Goal: Information Seeking & Learning: Learn about a topic

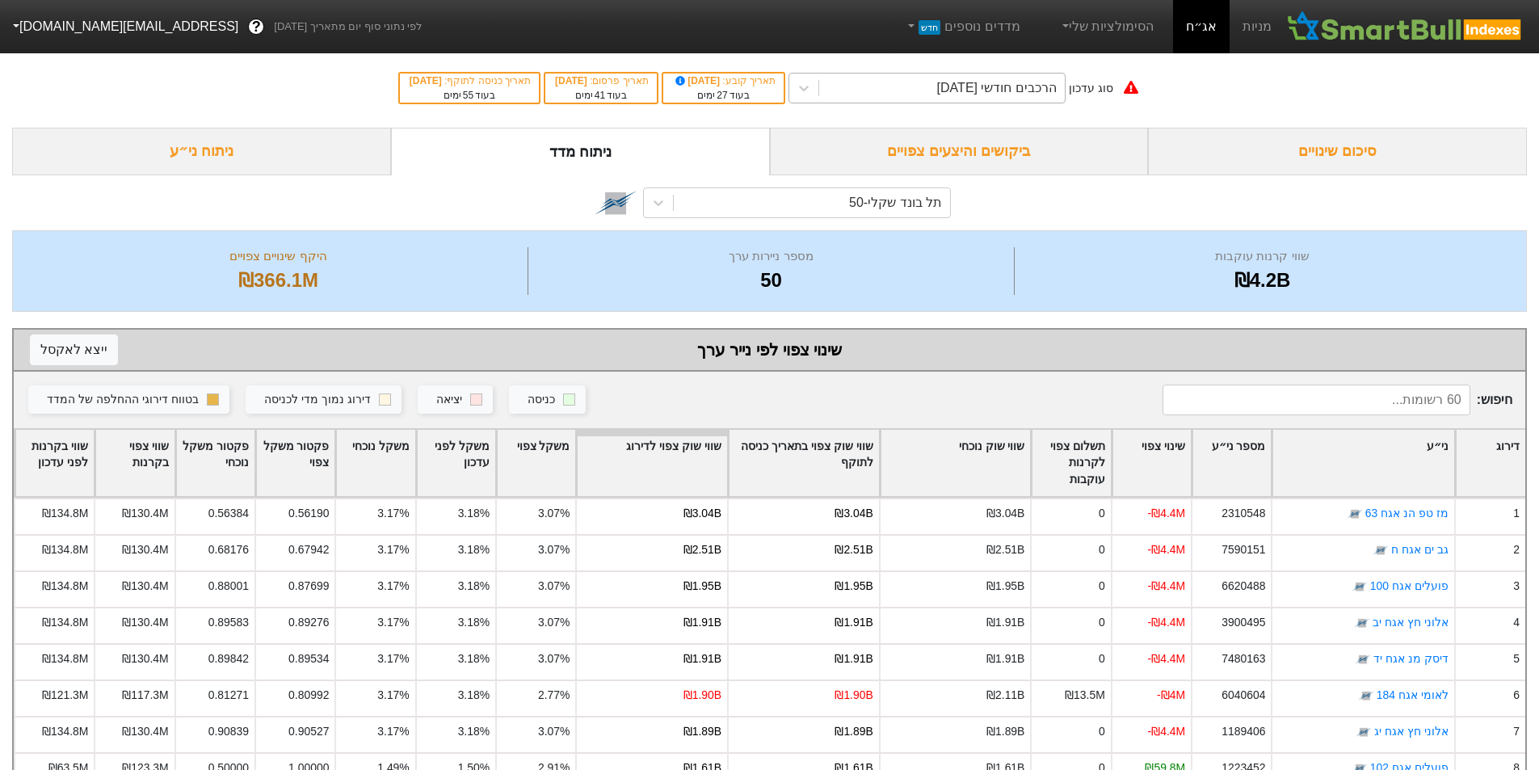
click at [1014, 78] on div "הרכבים חודשי [DATE]" at bounding box center [997, 87] width 120 height 19
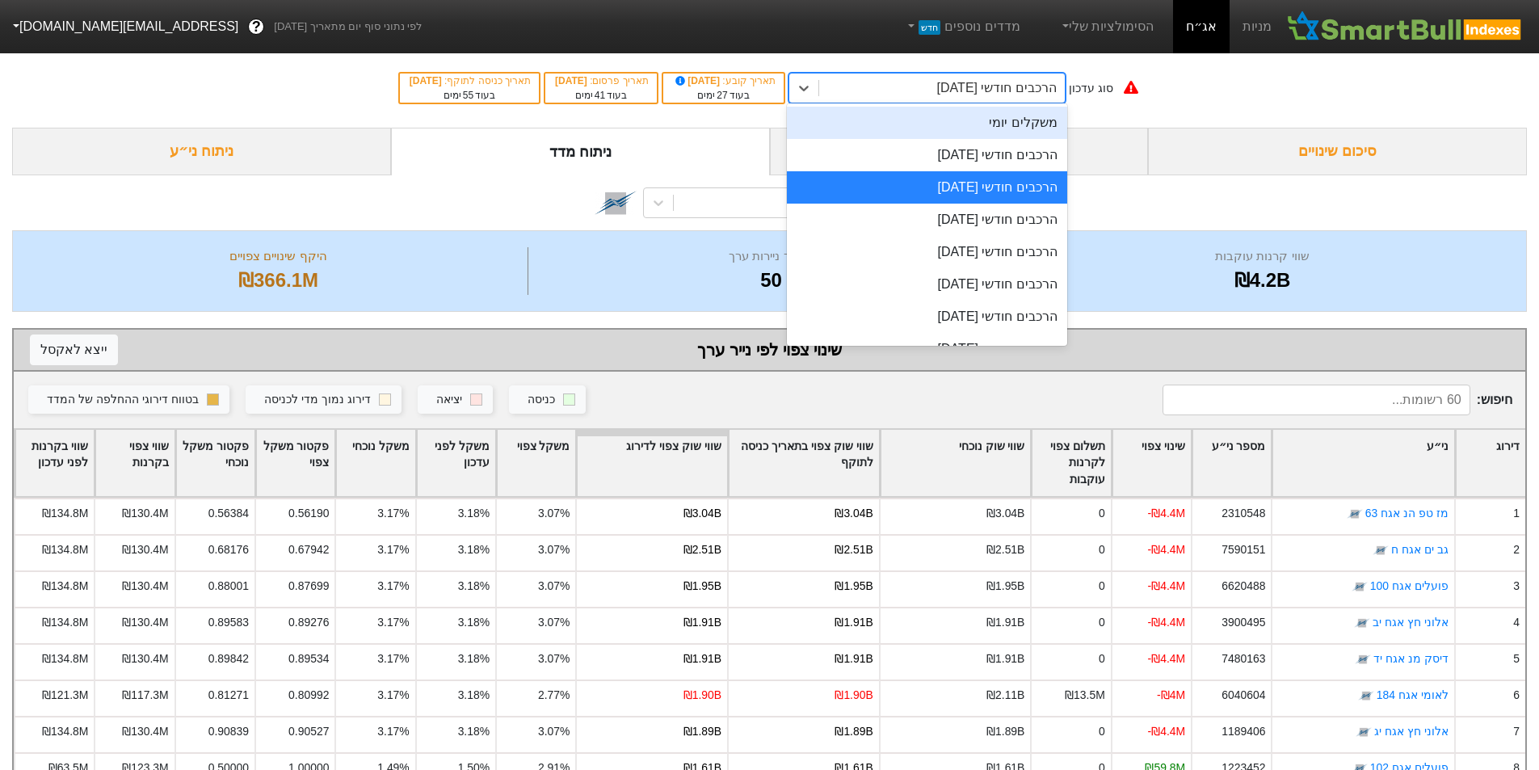
click at [1019, 121] on div "משקלים יומי" at bounding box center [927, 123] width 280 height 32
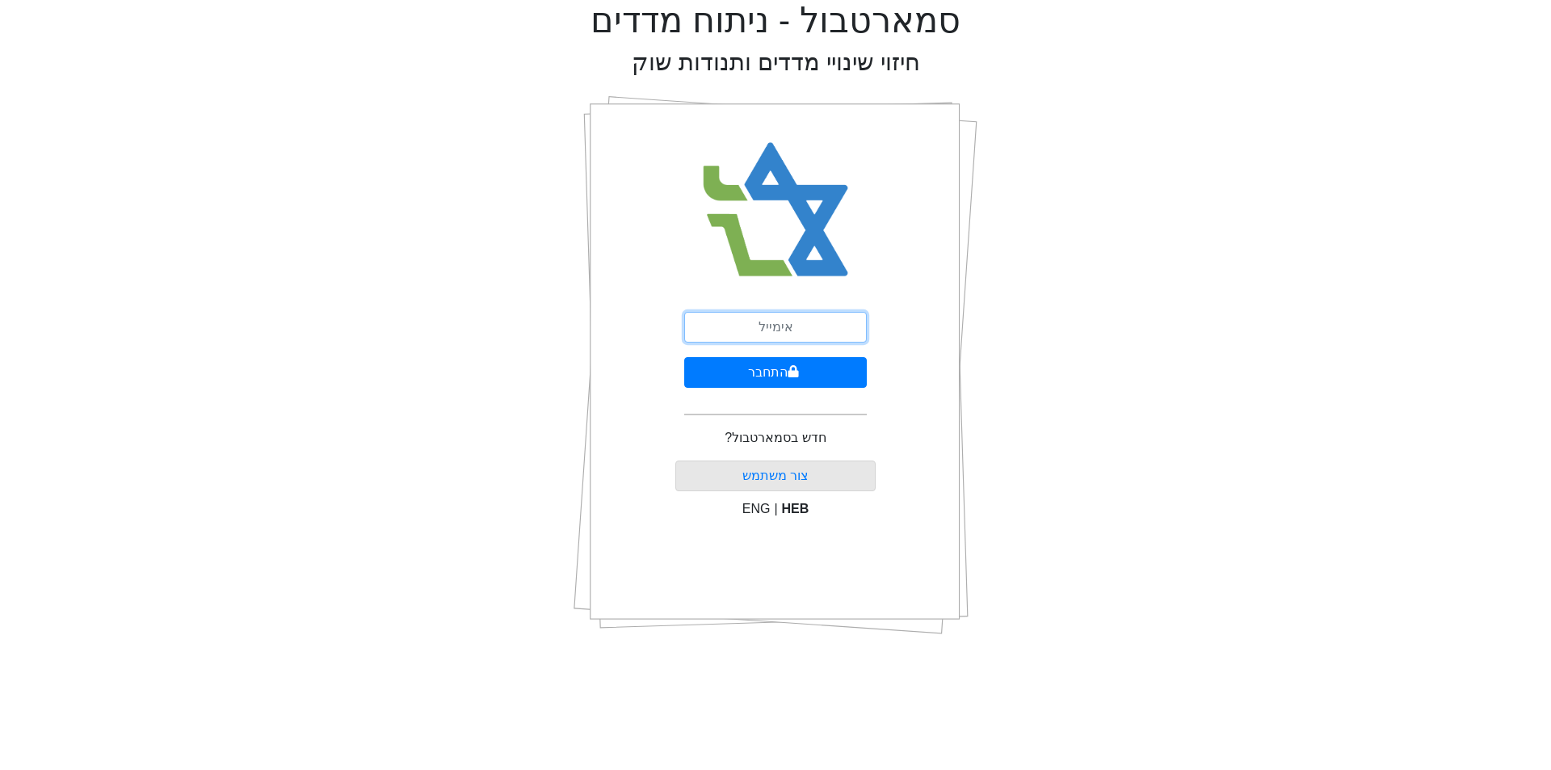
drag, startPoint x: 807, startPoint y: 320, endPoint x: 802, endPoint y: 330, distance: 10.8
click at [805, 324] on input "email" at bounding box center [775, 327] width 183 height 31
type input "[EMAIL_ADDRESS][DOMAIN_NAME]"
click at [684, 357] on button "התחבר" at bounding box center [775, 372] width 183 height 31
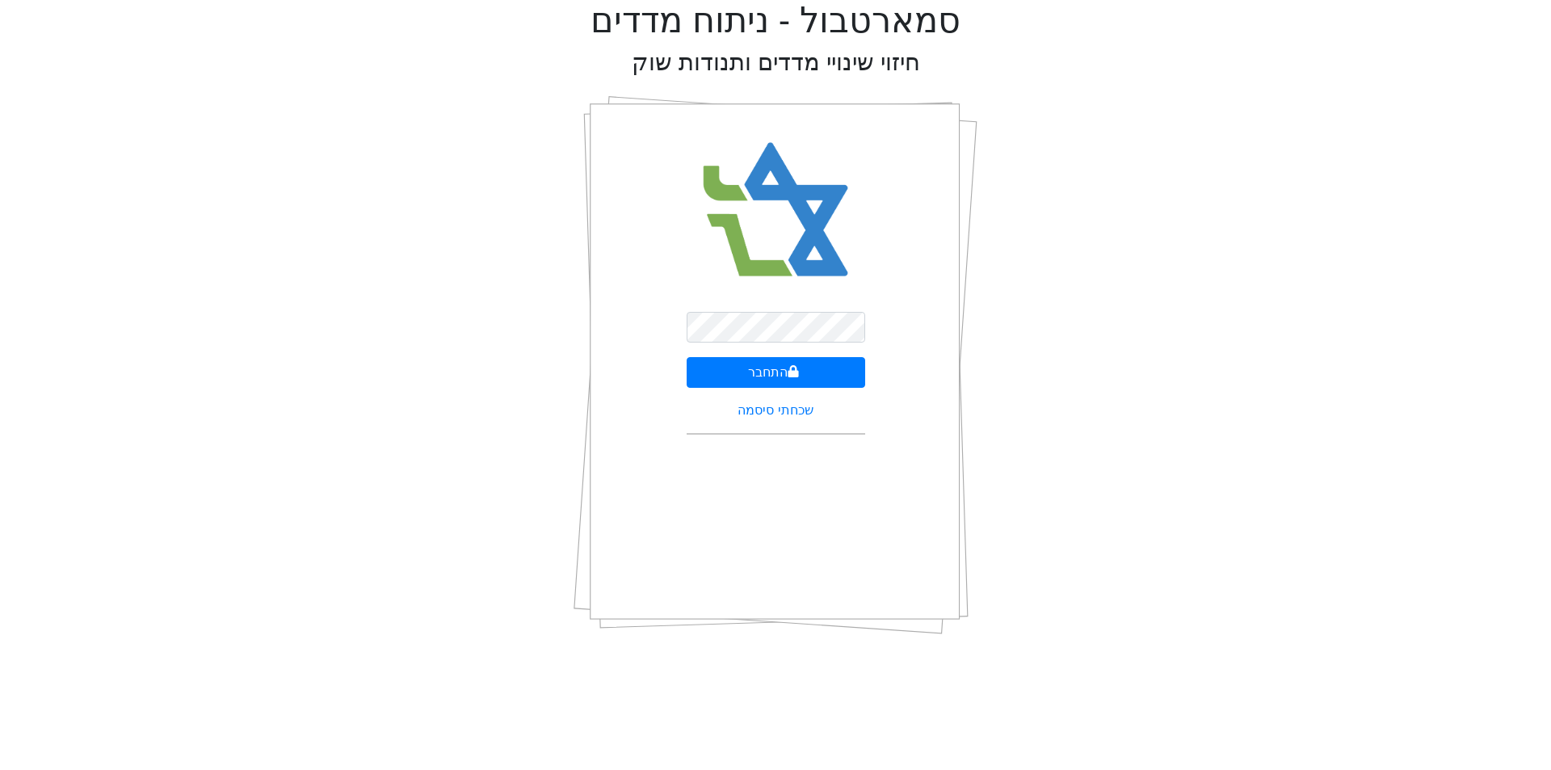
click at [868, 258] on div "התחבר שכחתי סיסמה" at bounding box center [775, 364] width 201 height 565
click at [813, 370] on button "התחבר" at bounding box center [776, 372] width 179 height 31
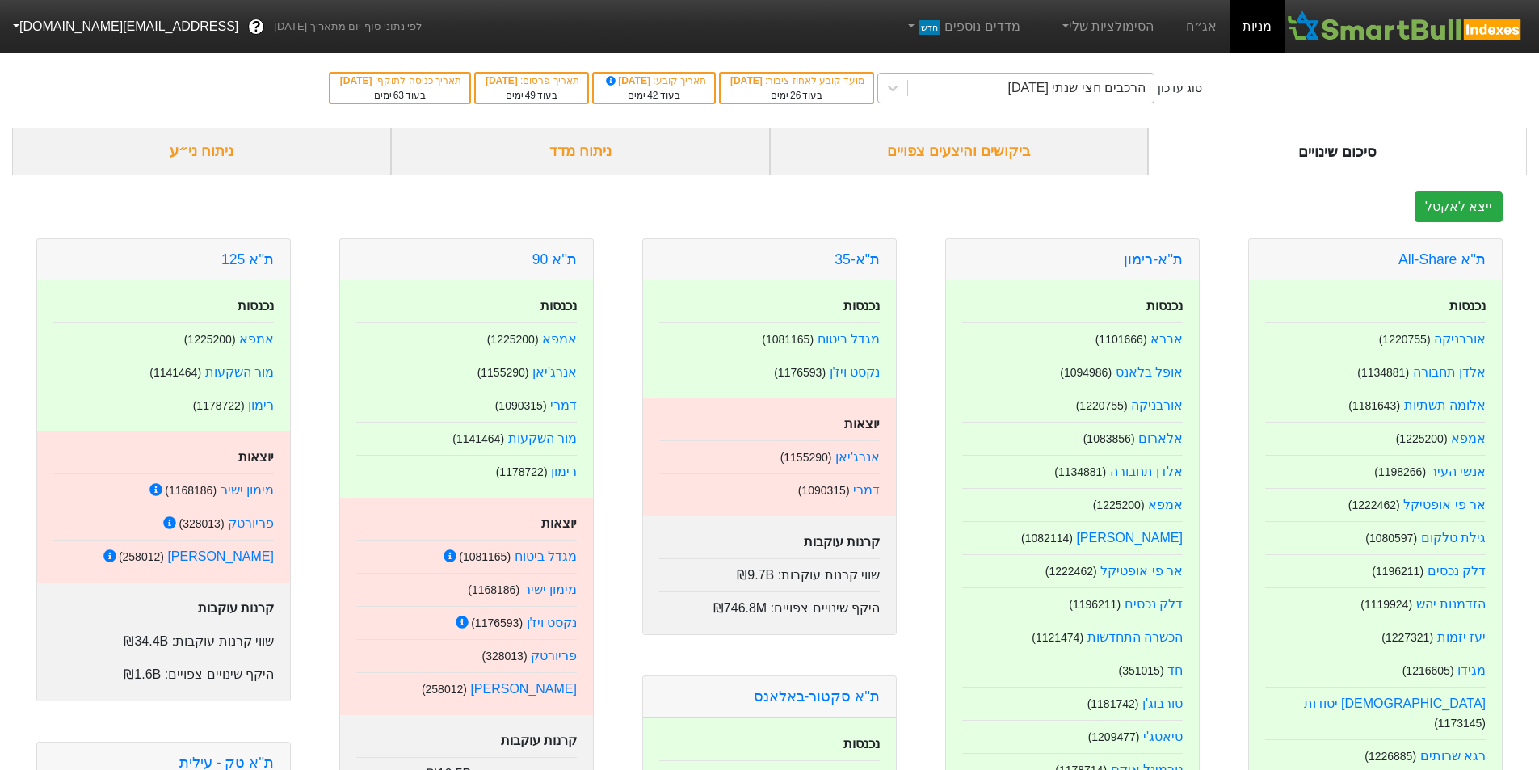
click at [1046, 91] on div "הרכבים חצי שנתי [DATE]" at bounding box center [1077, 87] width 138 height 19
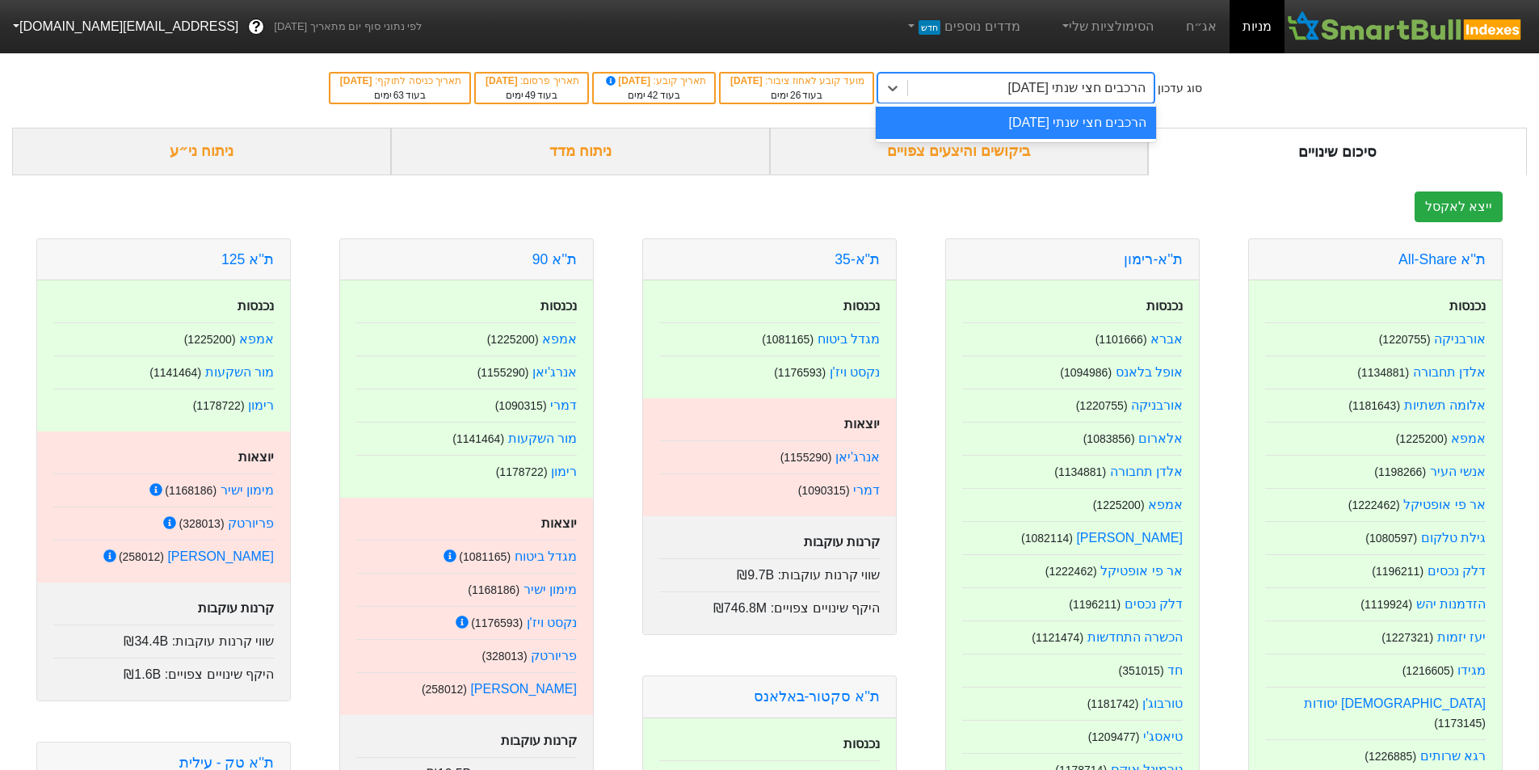
click at [1055, 81] on div "הרכבים חצי שנתי [DATE]" at bounding box center [1077, 87] width 138 height 19
click at [1199, 21] on link "אג״ח" at bounding box center [1201, 26] width 57 height 53
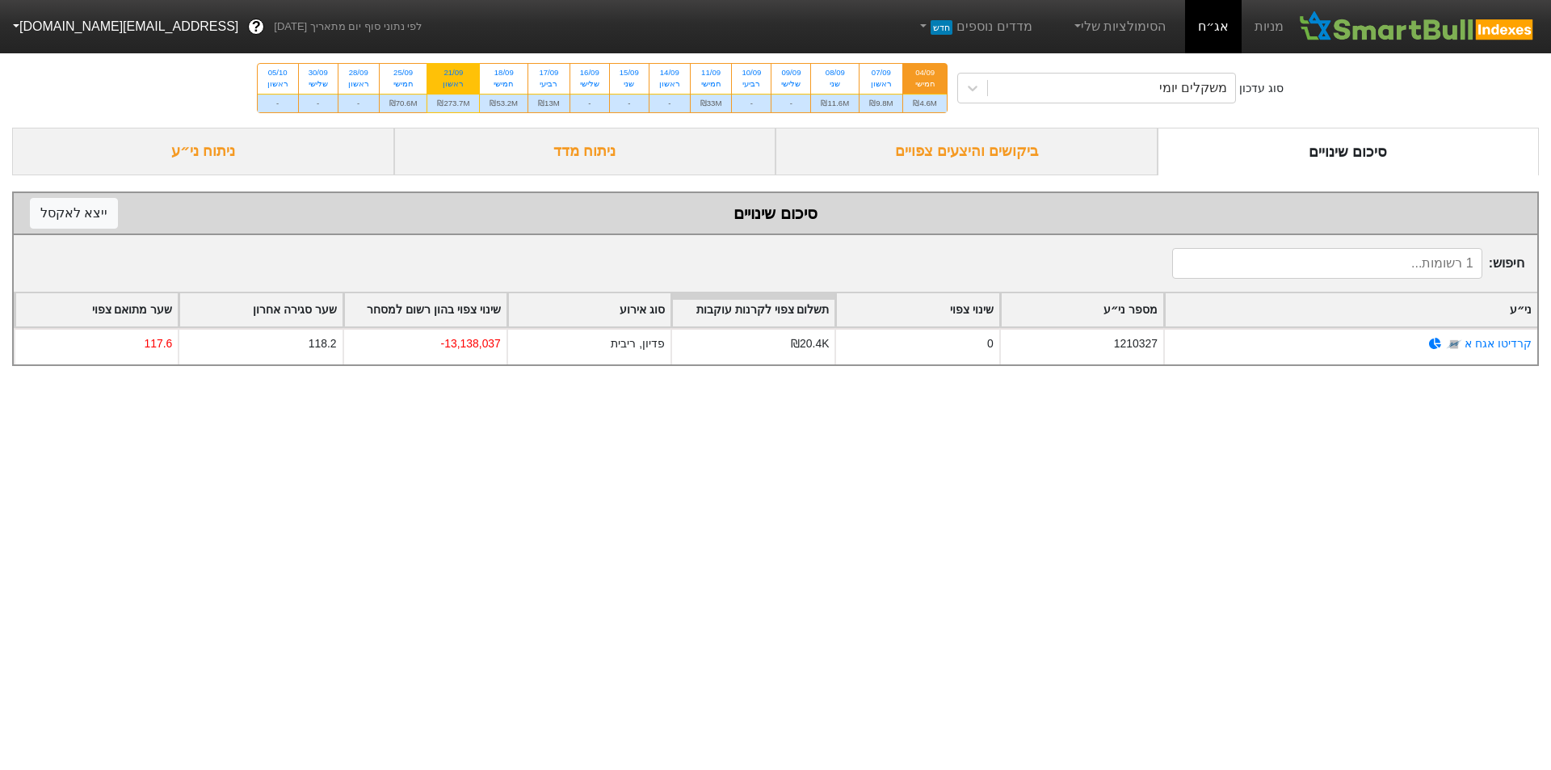
click at [453, 70] on div "21/09" at bounding box center [453, 72] width 32 height 11
click at [453, 70] on input "21/09 ראשון ₪273.7M" at bounding box center [448, 69] width 11 height 11
radio input "true"
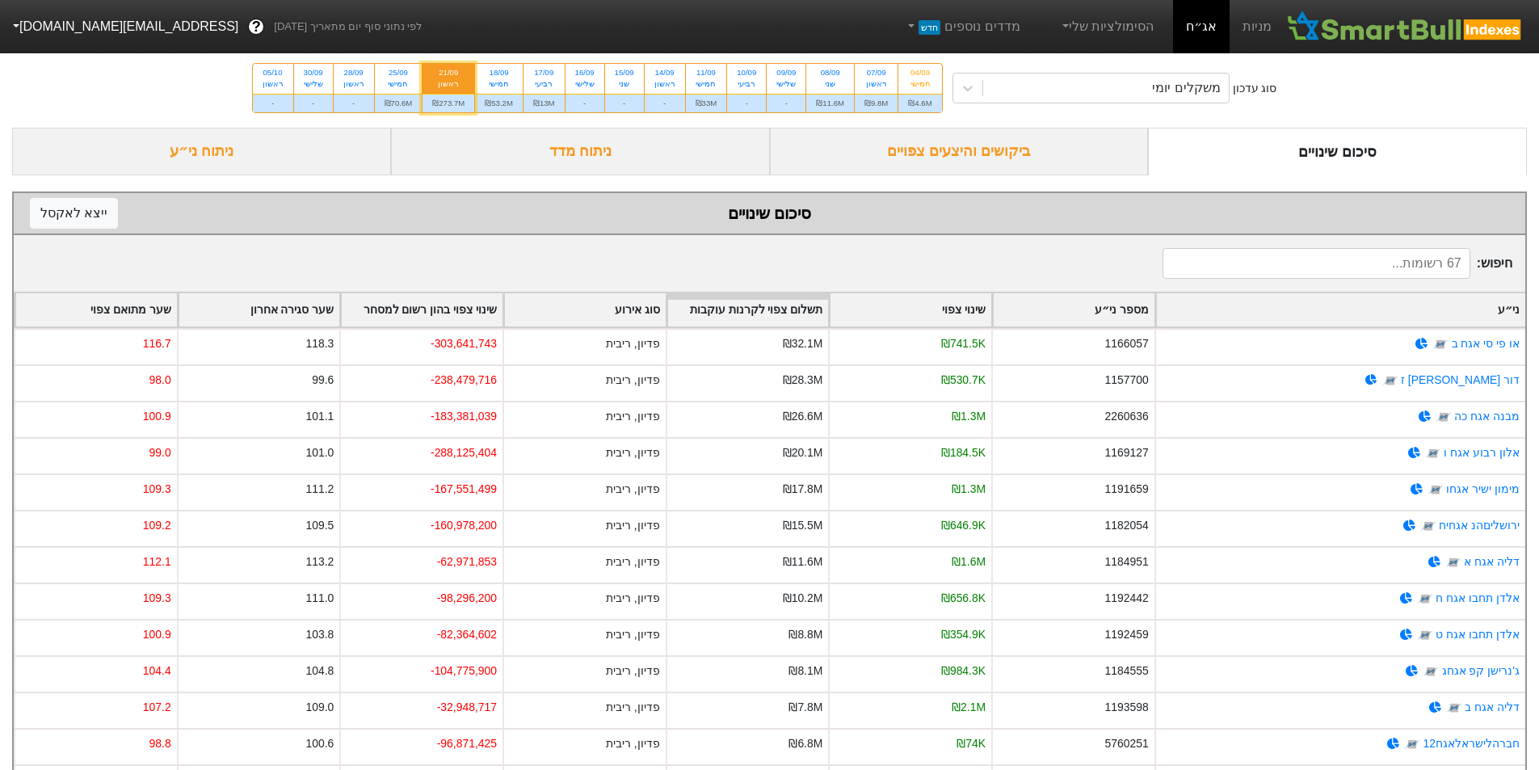
click at [964, 309] on div "שינוי צפוי" at bounding box center [911, 309] width 162 height 33
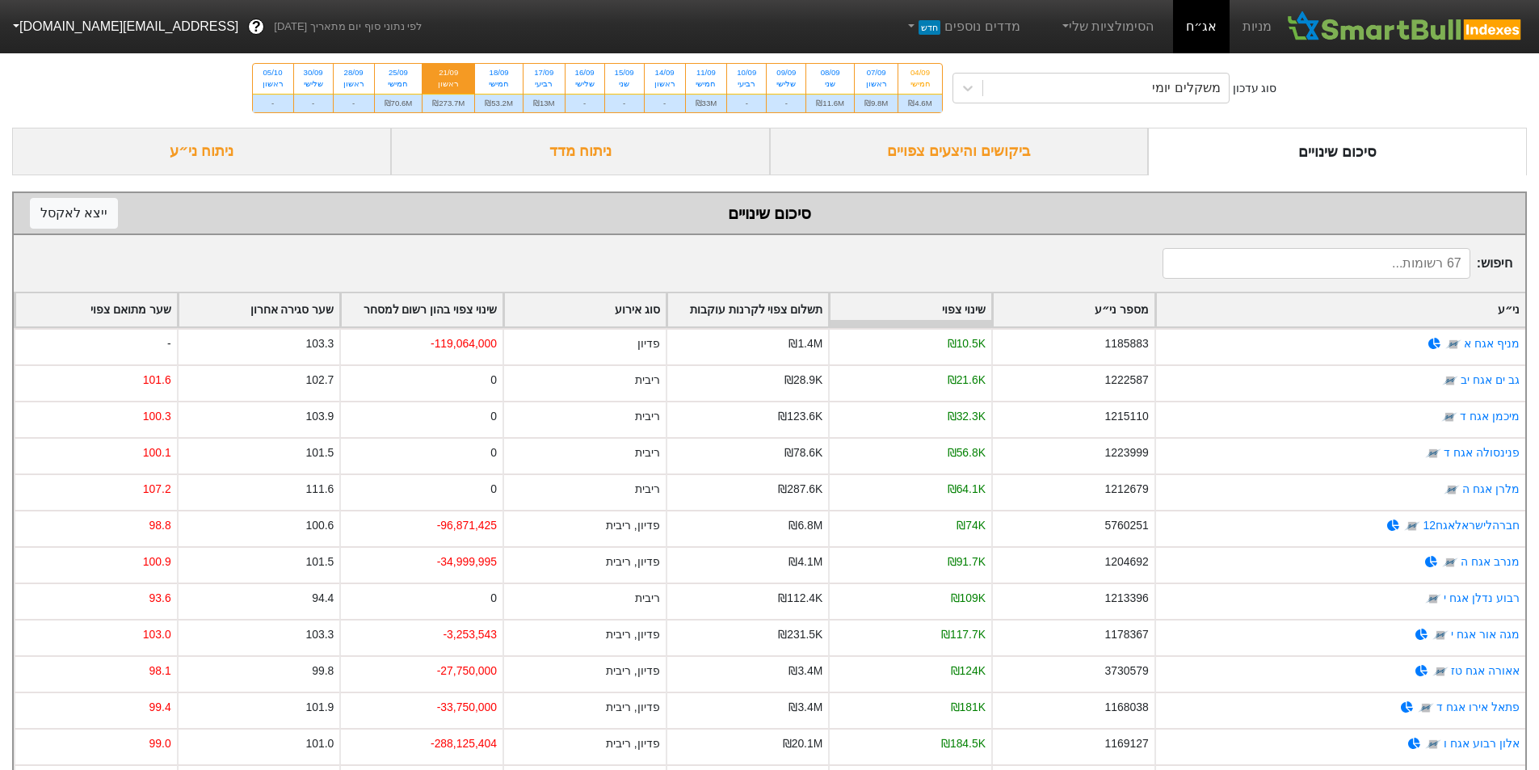
click at [964, 307] on div "שינוי צפוי" at bounding box center [911, 309] width 162 height 33
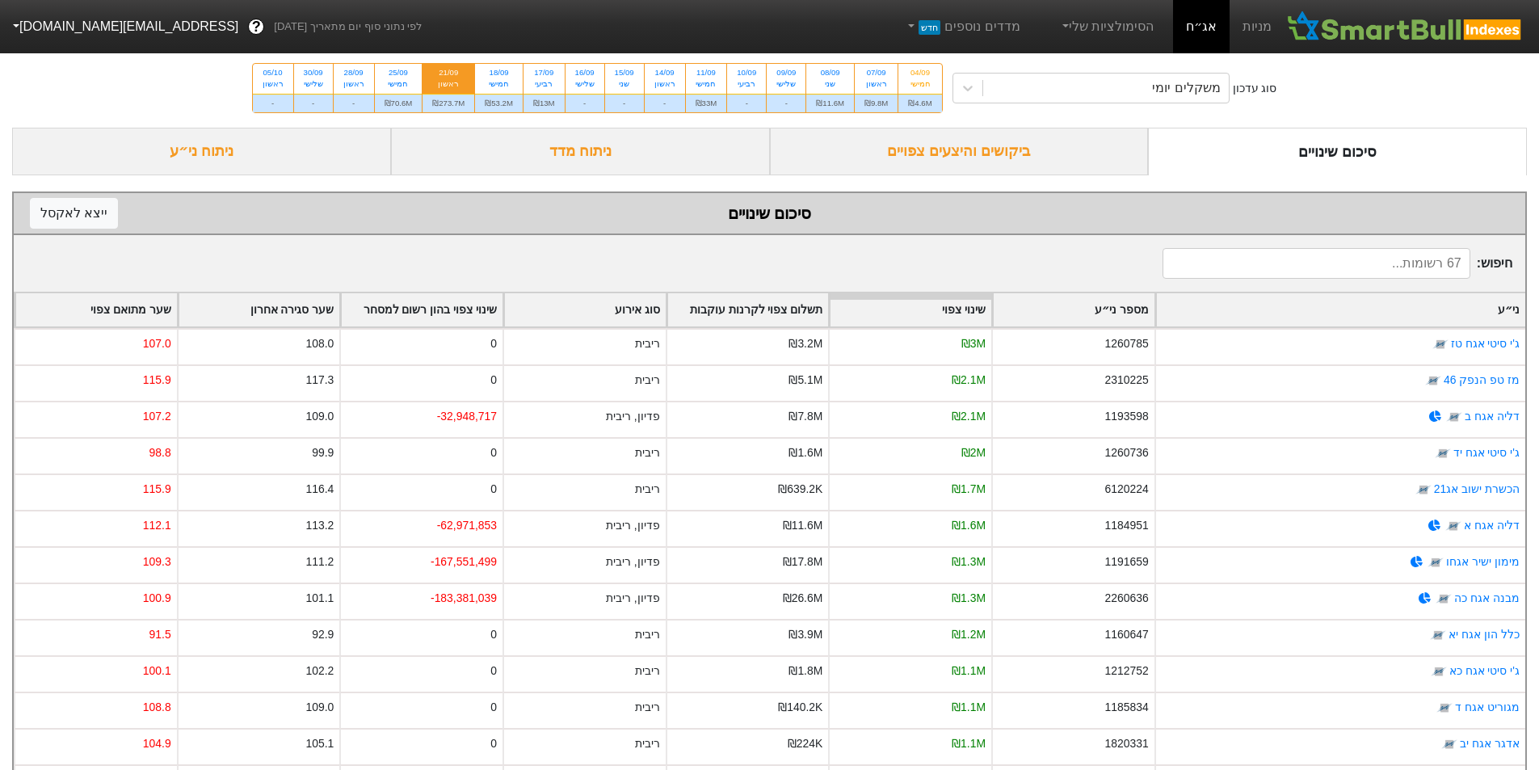
click at [418, 306] on div "שינוי צפוי בהון רשום למסחר" at bounding box center [422, 309] width 162 height 33
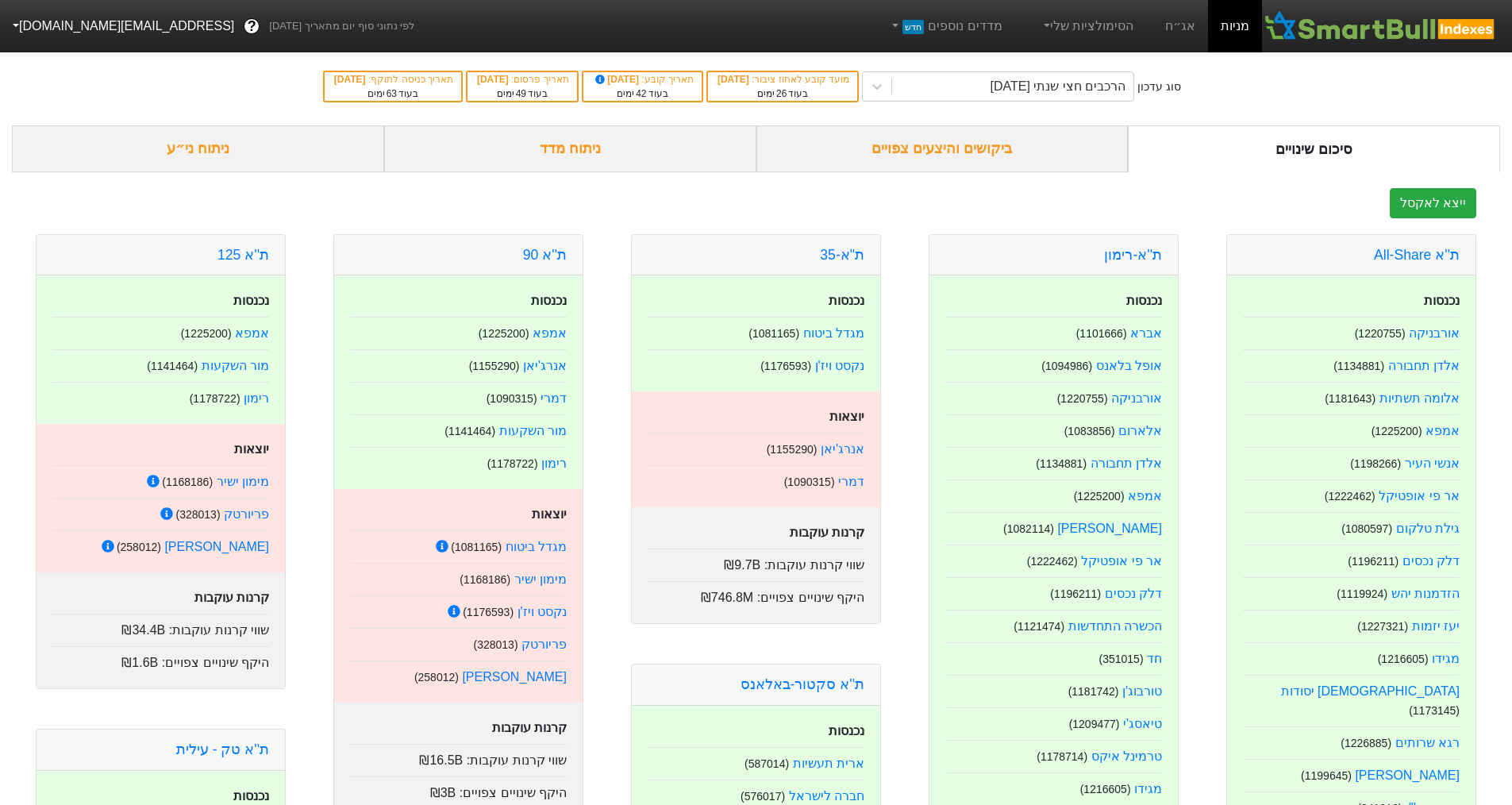
click at [951, 146] on div "ביקושים והיצעים צפויים" at bounding box center [942, 149] width 372 height 47
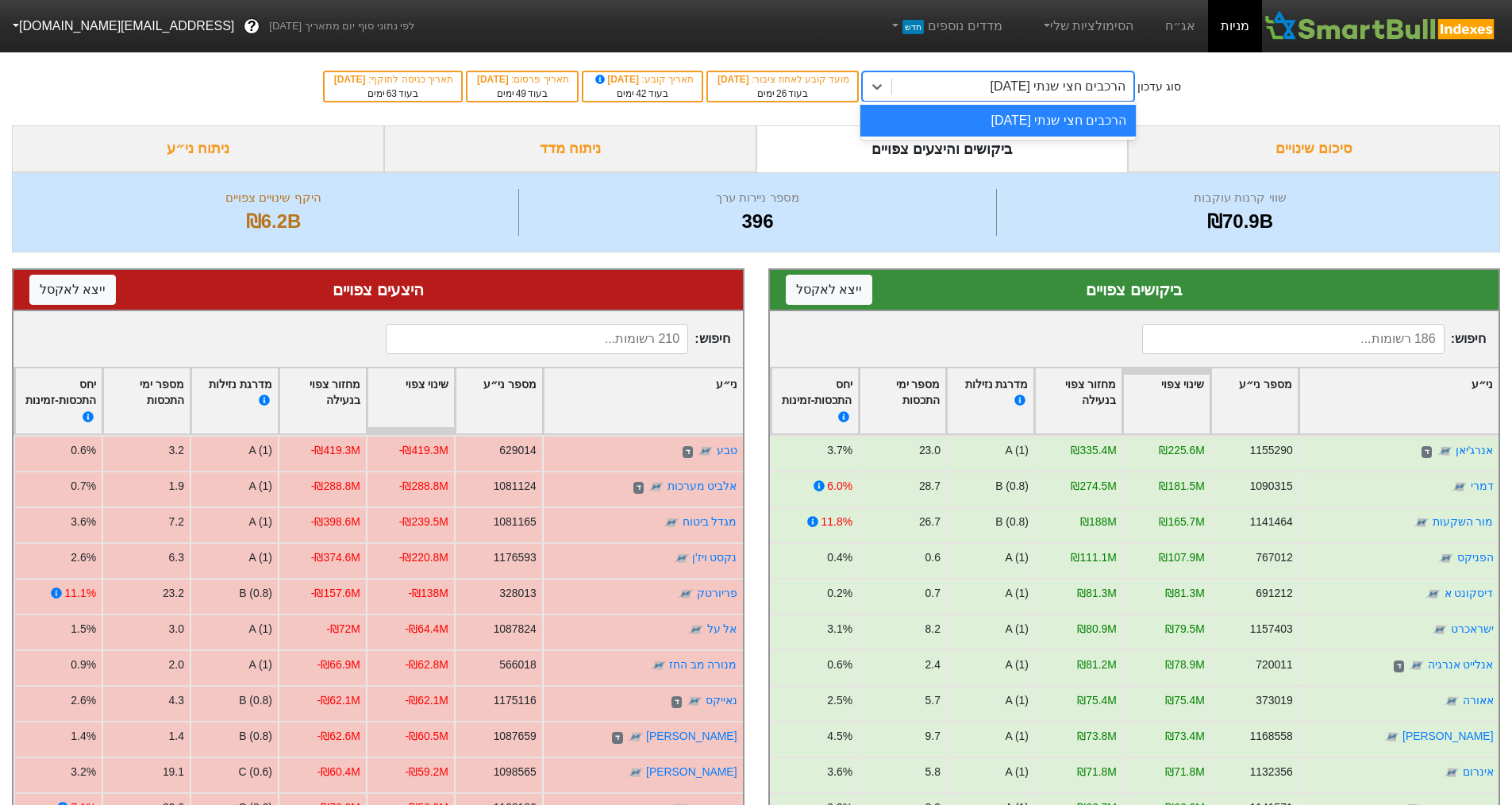
click at [1065, 84] on div "הרכבים חצי שנתי [DATE]" at bounding box center [1058, 86] width 136 height 19
click at [1169, 39] on link "אג״ח" at bounding box center [1180, 26] width 56 height 52
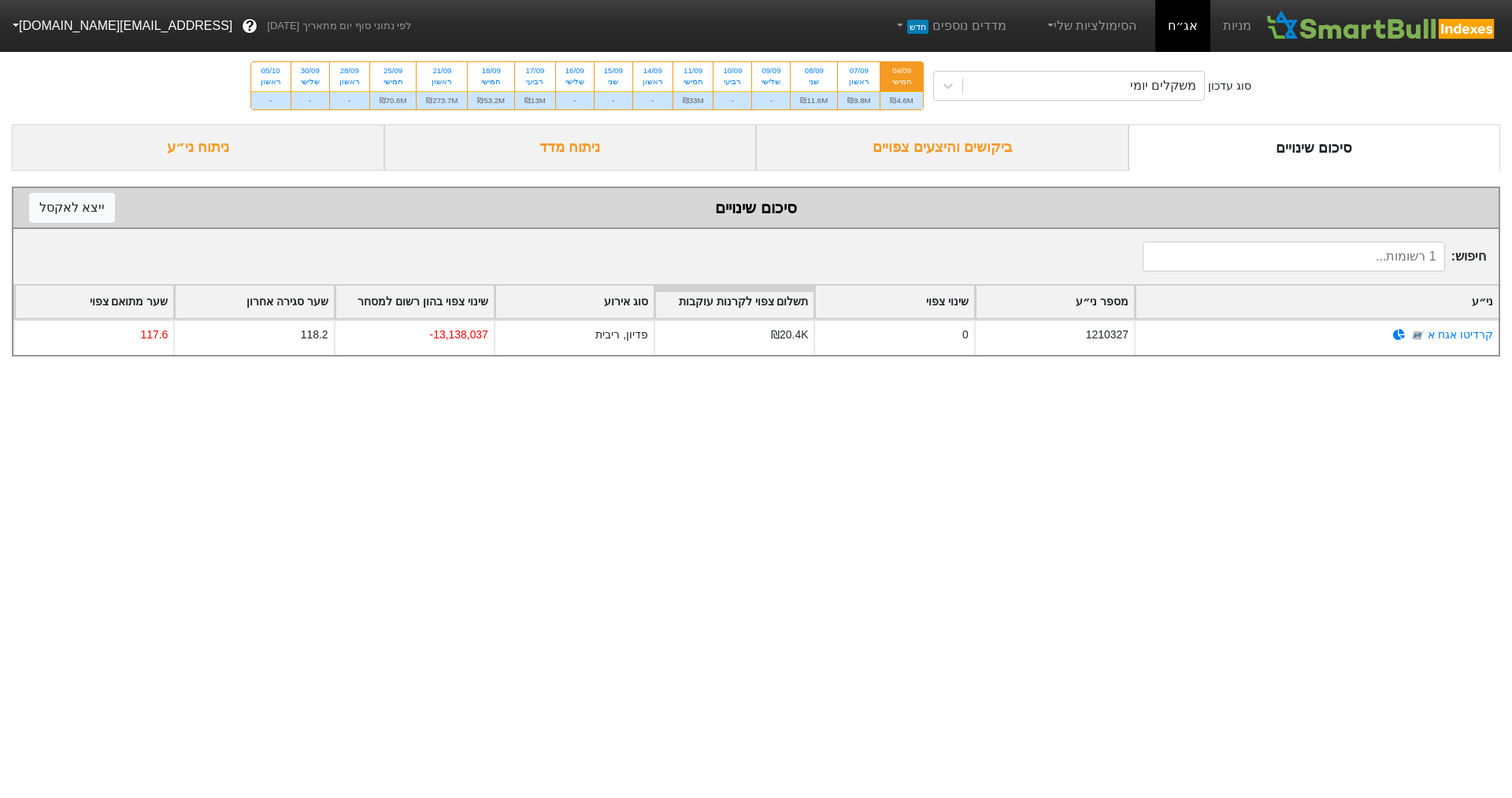
drag, startPoint x: 1055, startPoint y: 448, endPoint x: 1028, endPoint y: 424, distance: 36.1
click at [1028, 372] on html "מניות אג״ח הסימולציות שלי מדדים נוספים חדש לפי נתוני סוף יום מתאריך 04/09/2025 …" at bounding box center [756, 186] width 1512 height 372
click at [1102, 372] on html "מניות אג״ח הסימולציות שלי מדדים נוספים חדש לפי נתוני סוף יום מתאריך 04/09/2025 …" at bounding box center [756, 186] width 1512 height 372
